Goal: Information Seeking & Learning: Learn about a topic

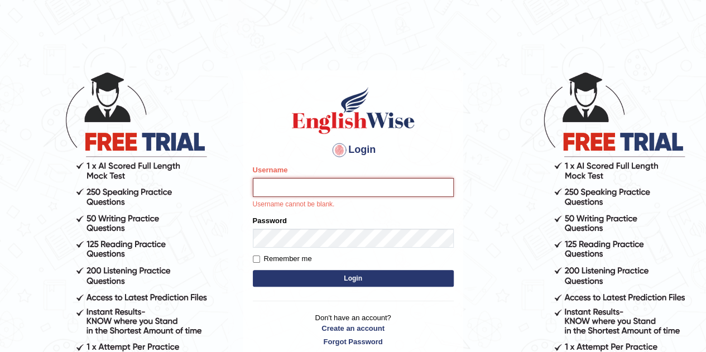
type input "Velorine"
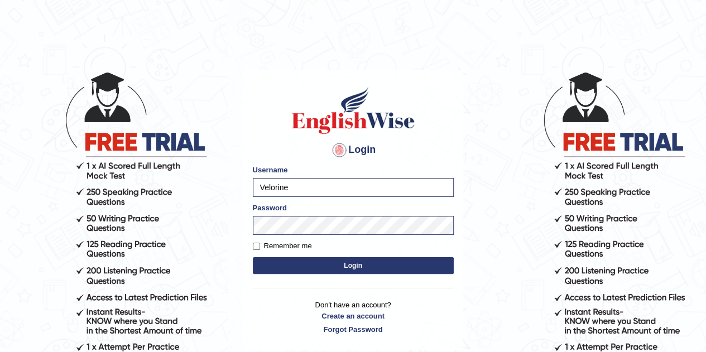
click at [366, 264] on button "Login" at bounding box center [353, 265] width 201 height 17
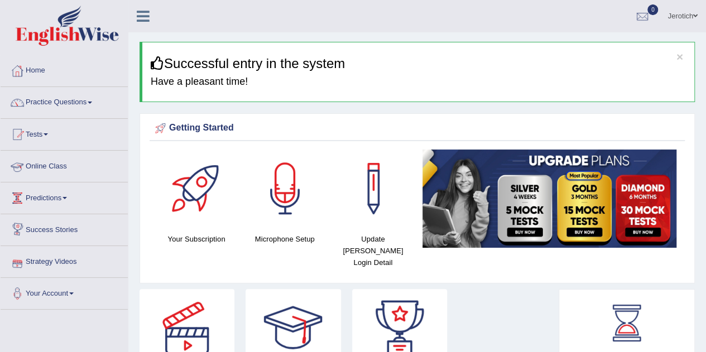
click at [56, 166] on link "Online Class" at bounding box center [64, 165] width 127 height 28
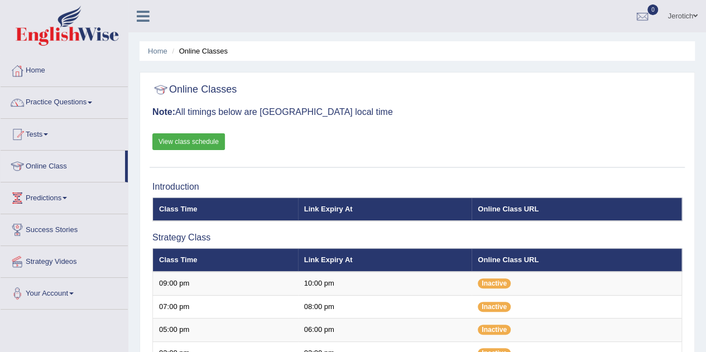
click at [200, 136] on link "View class schedule" at bounding box center [188, 141] width 73 height 17
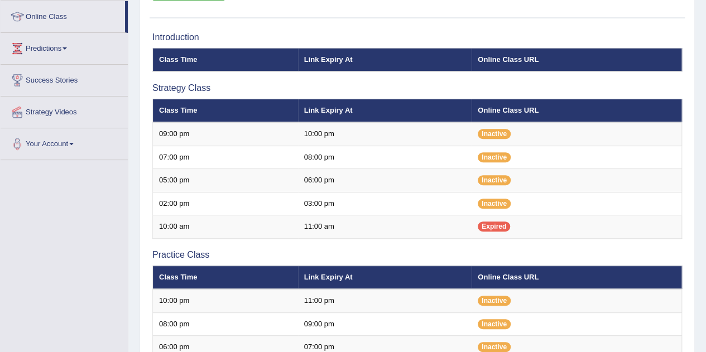
scroll to position [156, 0]
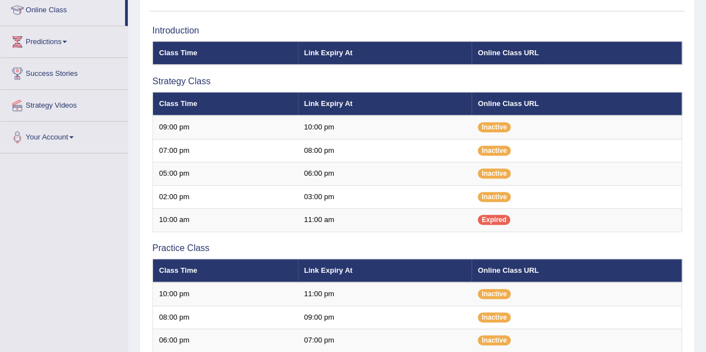
click at [704, 345] on div "Home Online Classes Online Classes Note: All timings below are [GEOGRAPHIC_DATA…" at bounding box center [416, 212] width 577 height 737
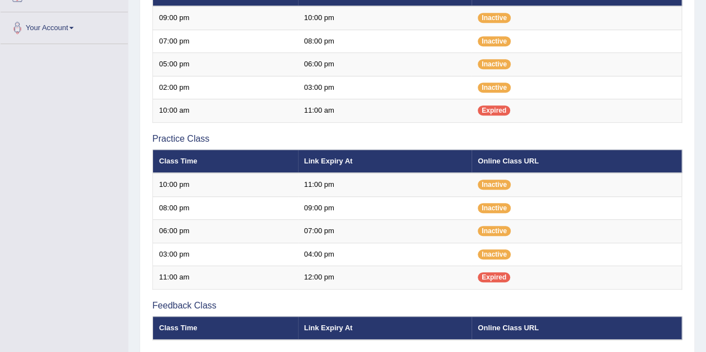
scroll to position [290, 0]
